Goal: Navigation & Orientation: Find specific page/section

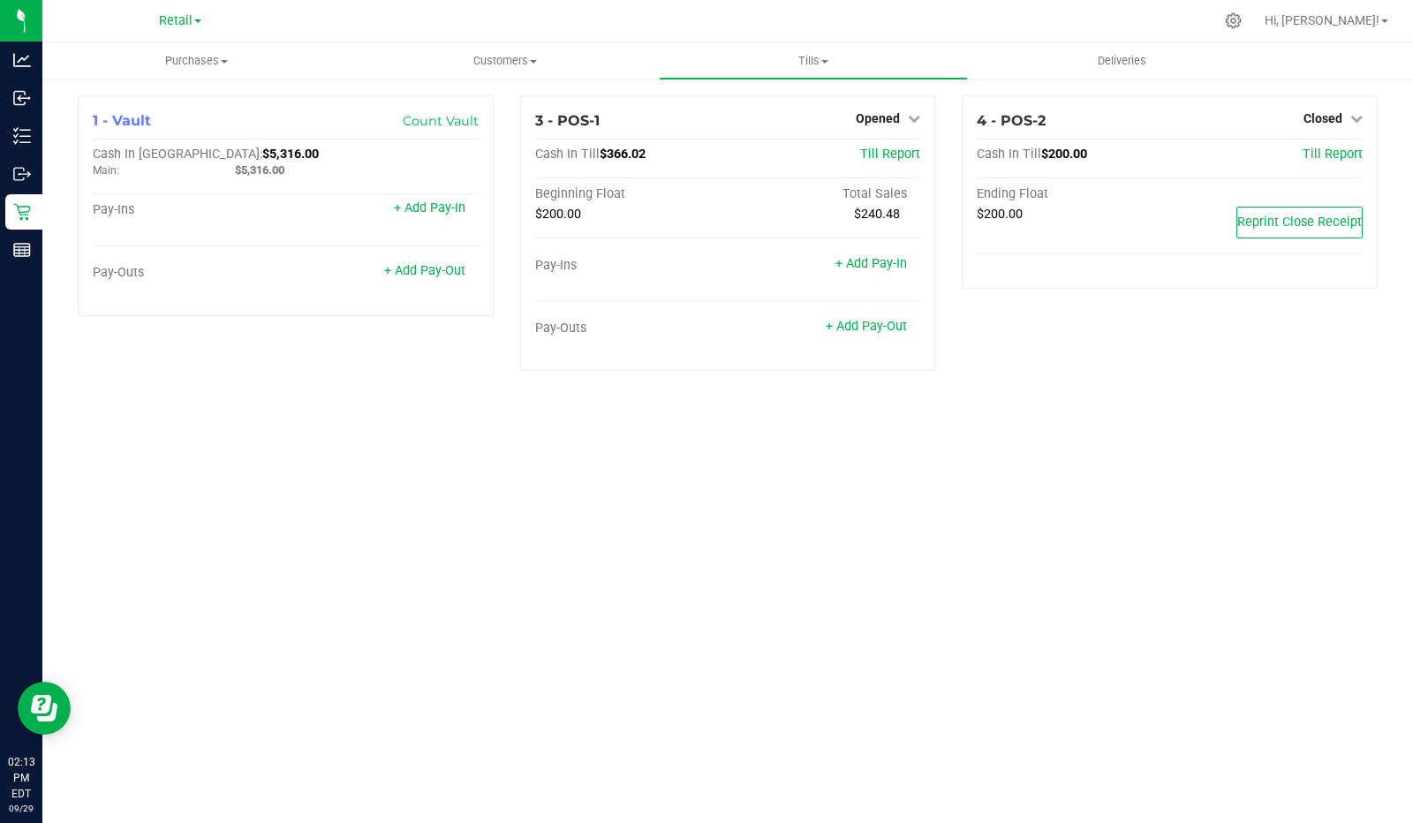
click at [1242, 27] on icon at bounding box center [1233, 20] width 17 height 17
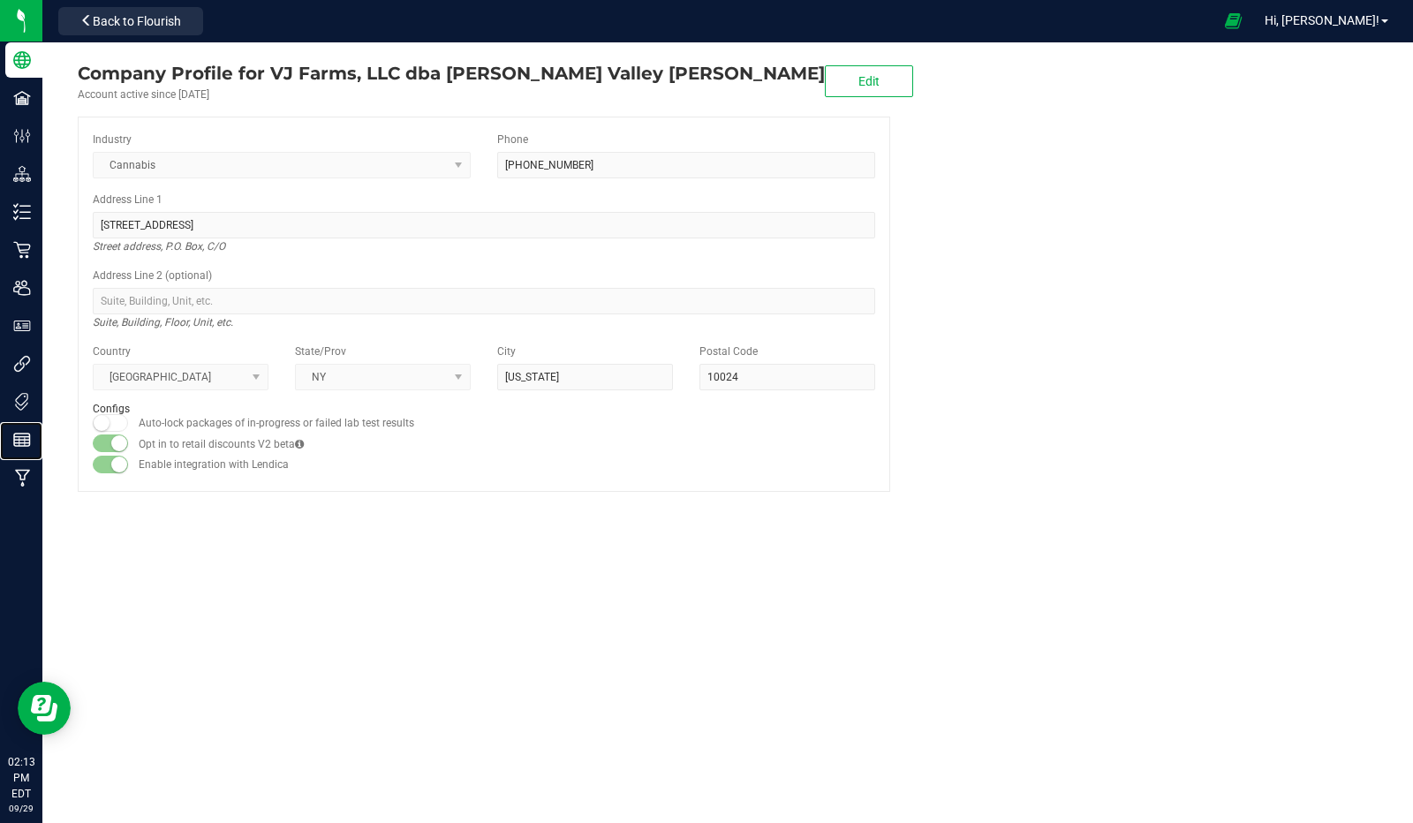
click at [20, 443] on line at bounding box center [22, 443] width 16 height 0
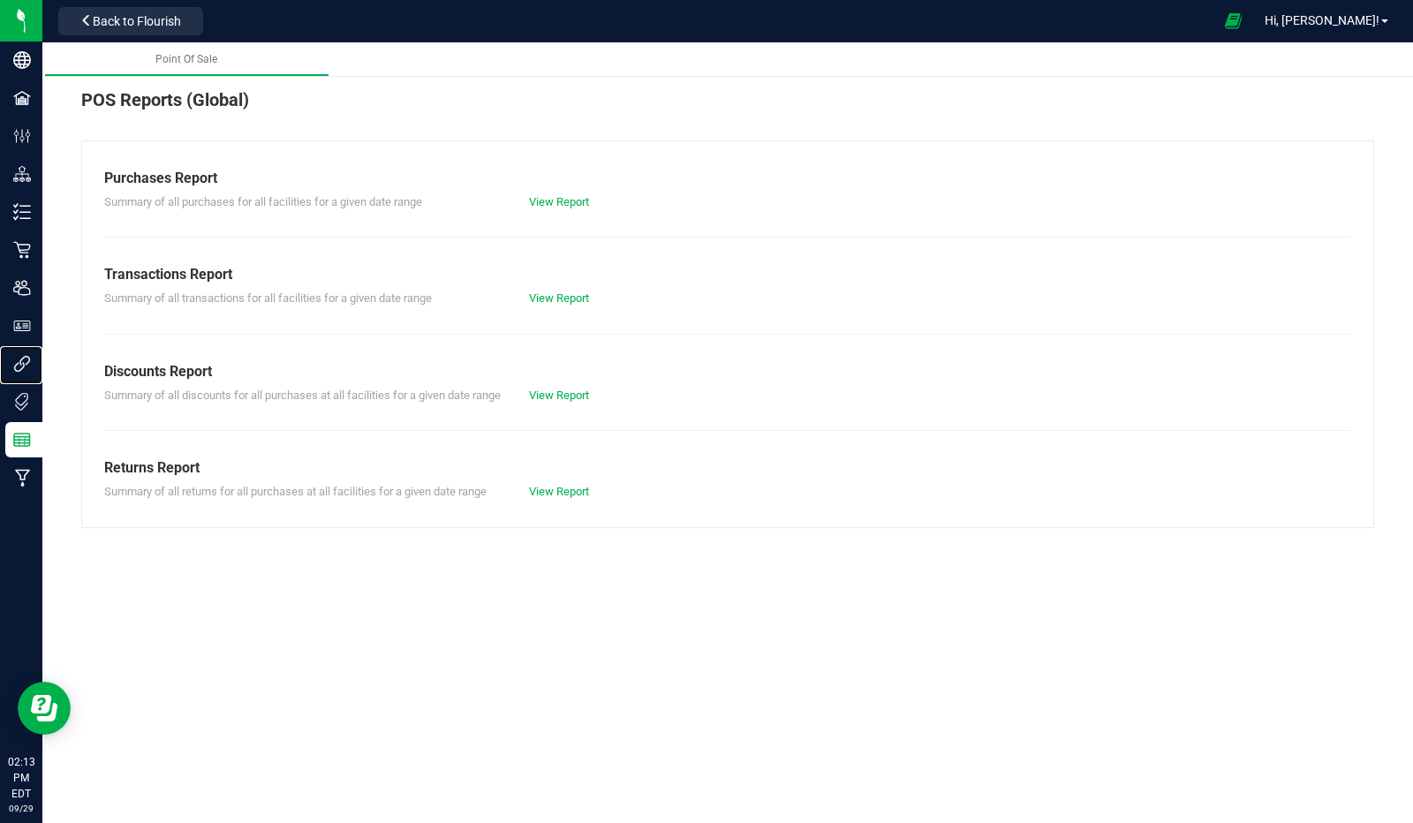
click at [42, 382] on link "Integrations" at bounding box center [21, 365] width 42 height 38
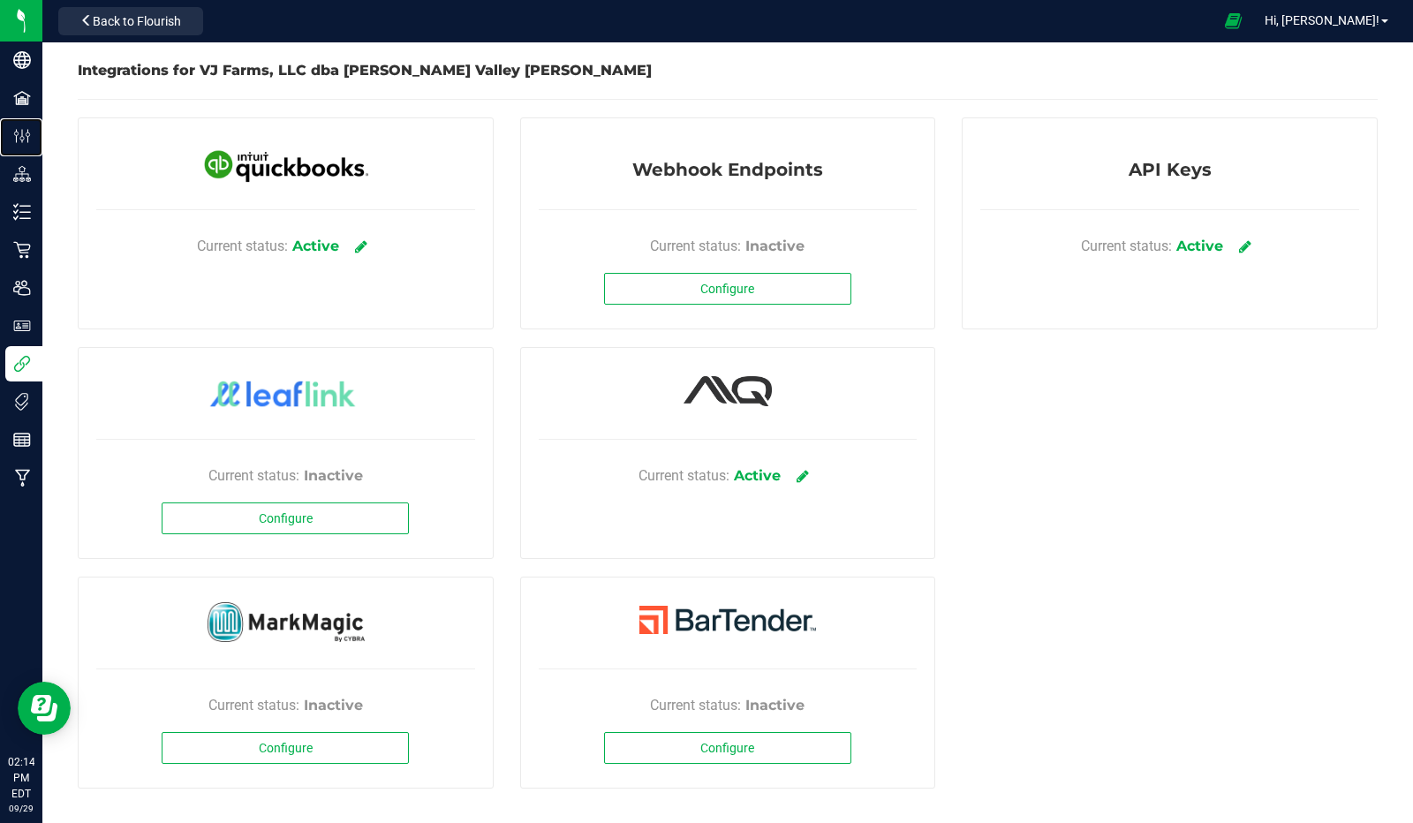
click at [0, 0] on p "Configuration" at bounding box center [0, 0] width 0 height 0
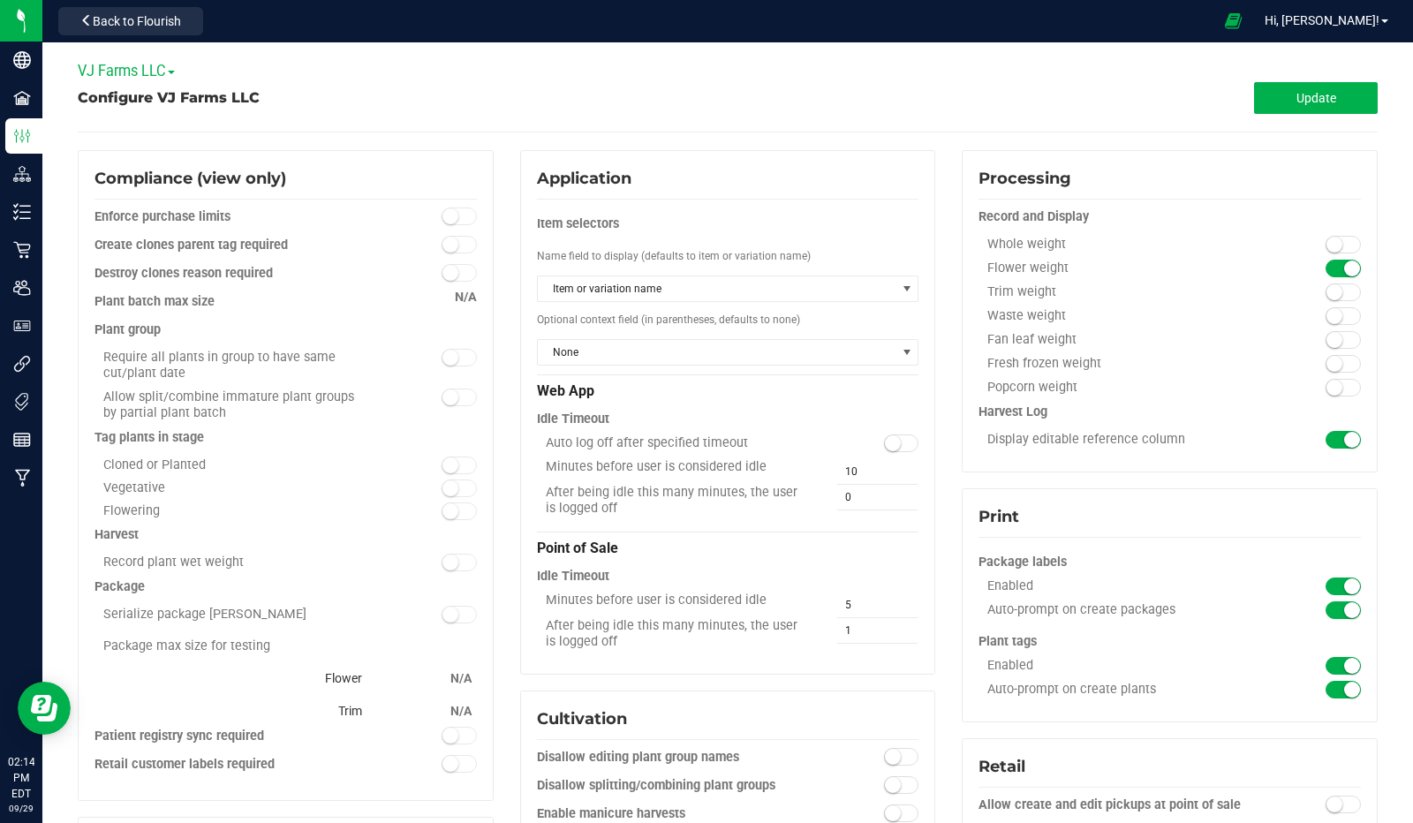
click at [714, 90] on div "Configure VJ Farms LLC" at bounding box center [403, 97] width 650 height 21
click at [23, 405] on icon at bounding box center [21, 402] width 13 height 18
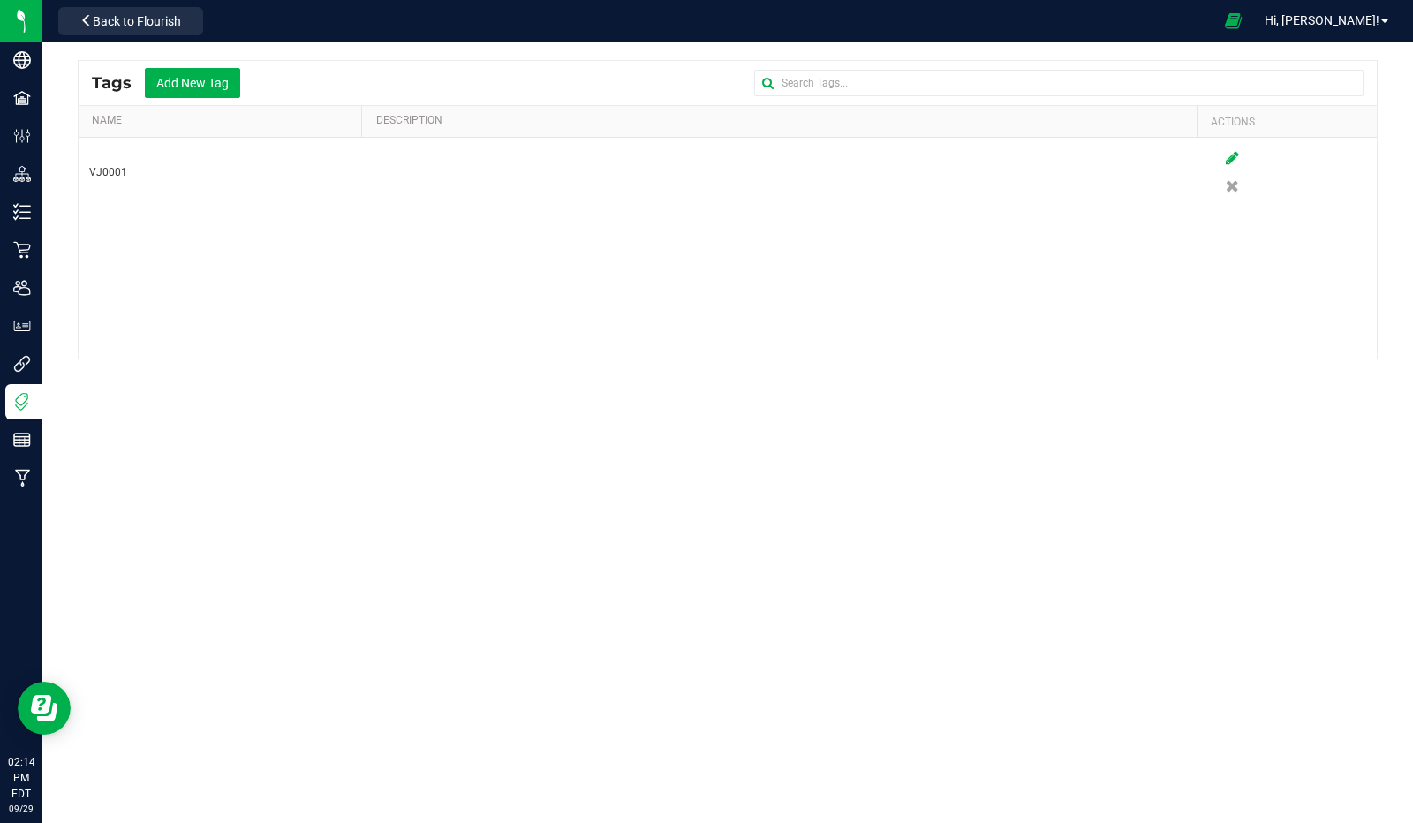
click at [488, 508] on div "Tags Add New Tag Name Description Actions VJ0001" at bounding box center [727, 280] width 1371 height 477
click at [23, 406] on icon at bounding box center [21, 402] width 13 height 18
click at [42, 382] on link "Integrations" at bounding box center [21, 365] width 42 height 38
